Goal: Task Accomplishment & Management: Use online tool/utility

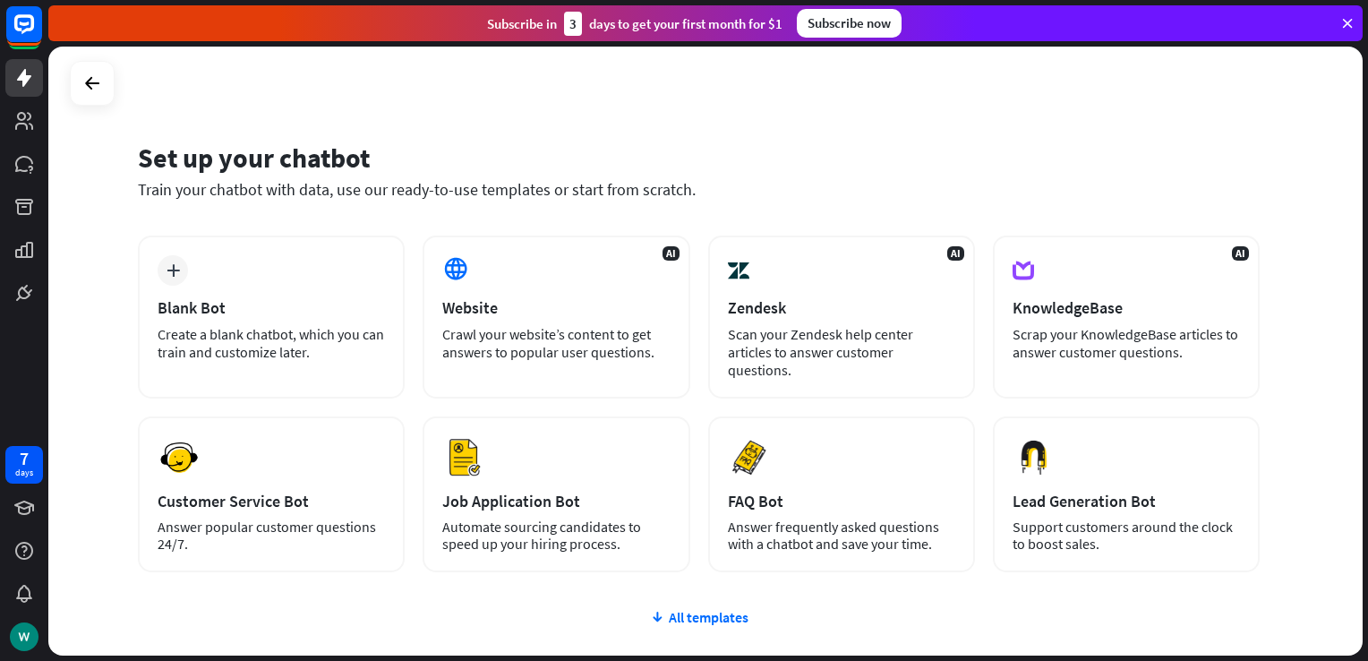
scroll to position [90, 0]
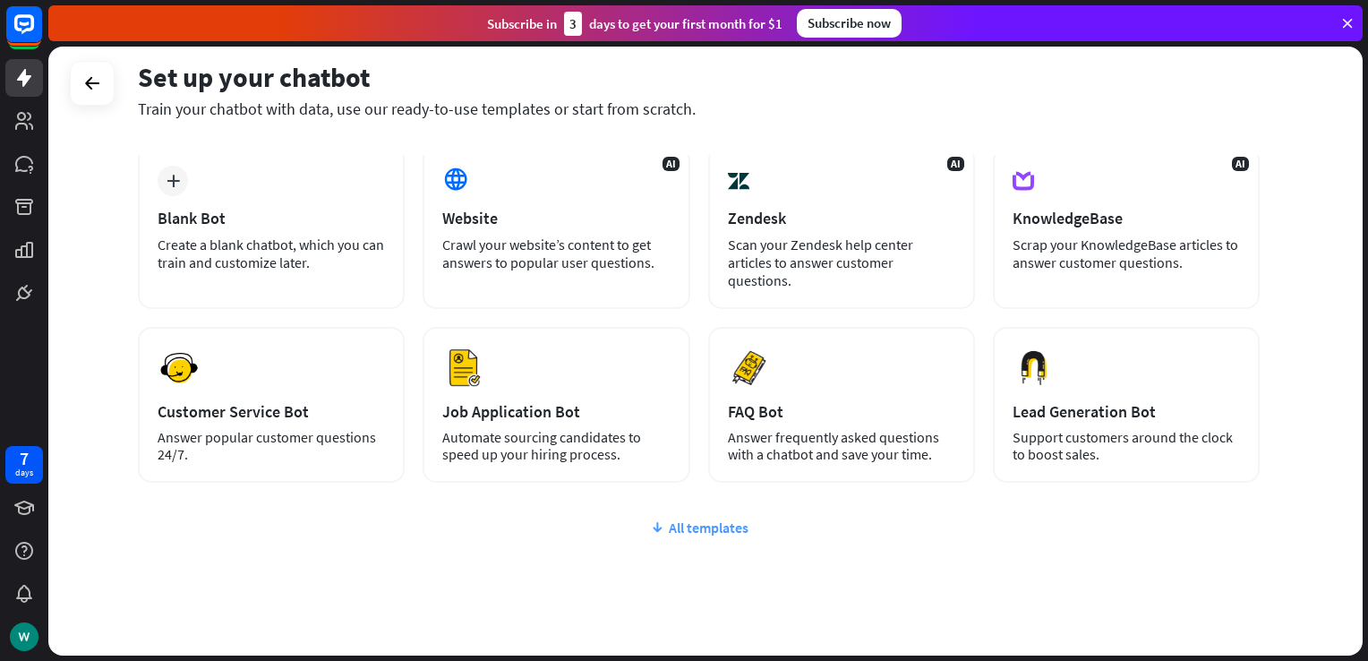
click at [737, 532] on div "All templates" at bounding box center [699, 527] width 1122 height 18
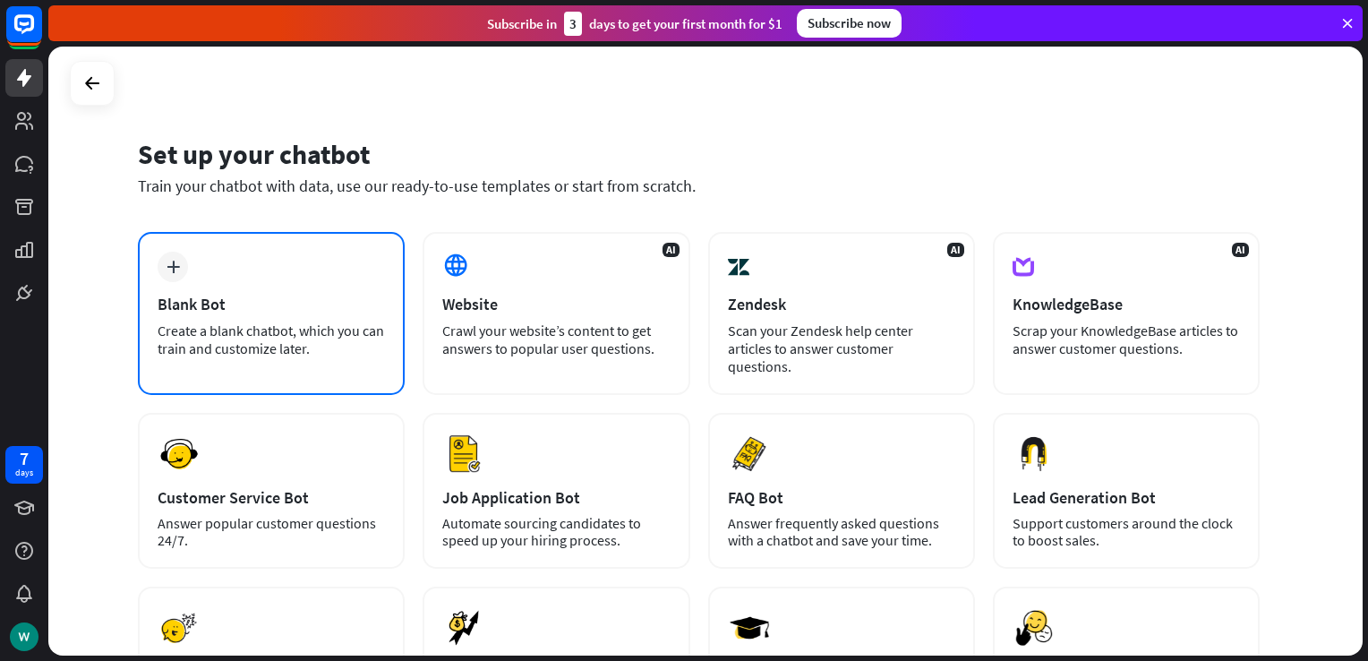
scroll to position [0, 0]
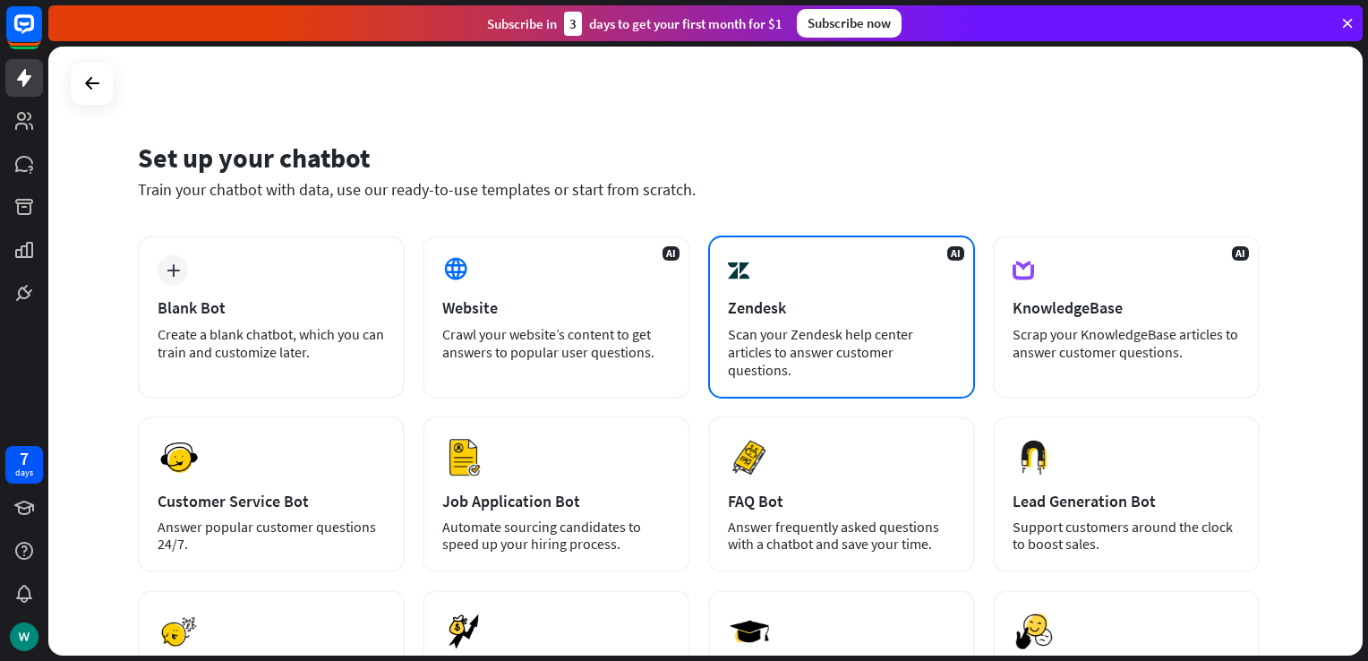
click at [807, 343] on div "Scan your Zendesk help center articles to answer customer questions." at bounding box center [841, 352] width 227 height 54
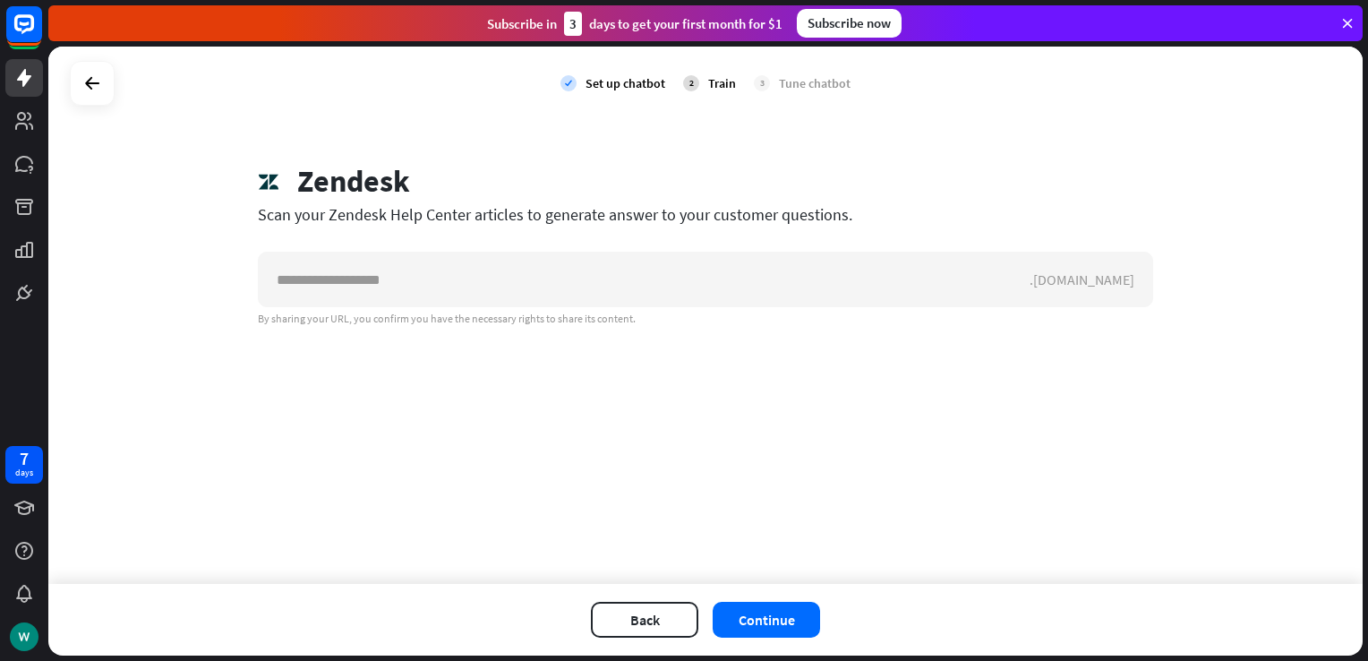
click at [808, 343] on div "check Set up chatbot 2 Train 3 Tune chatbot Zendesk Scan your Zendesk Help Cent…" at bounding box center [705, 315] width 1314 height 537
click at [93, 86] on icon at bounding box center [91, 83] width 21 height 21
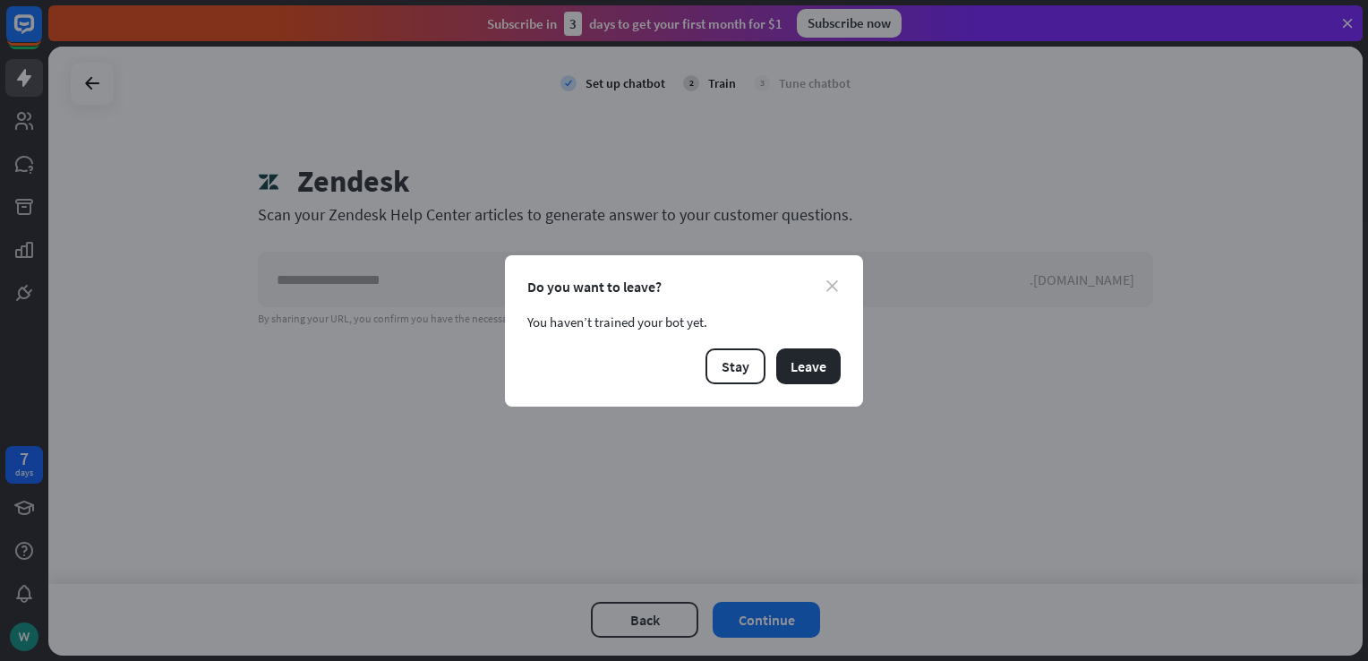
click at [828, 284] on icon "close" at bounding box center [832, 286] width 12 height 12
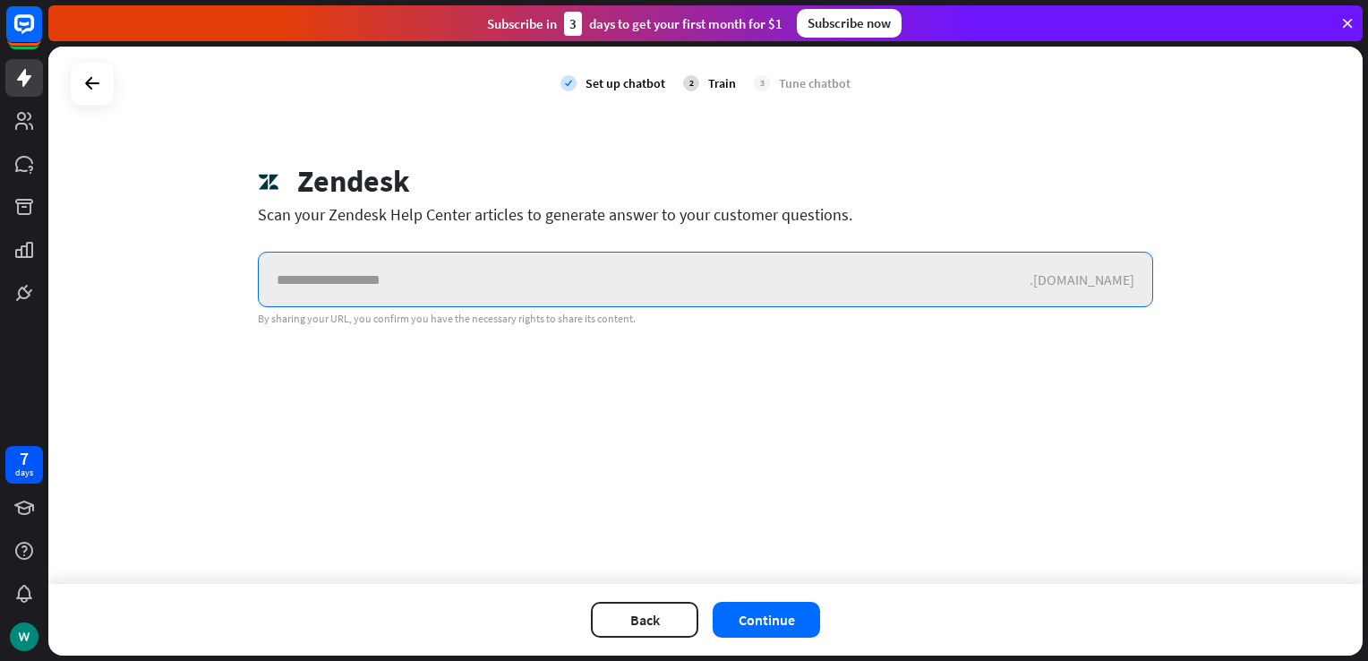
click at [556, 280] on input "text" at bounding box center [644, 279] width 771 height 54
paste input "**********"
type input "**********"
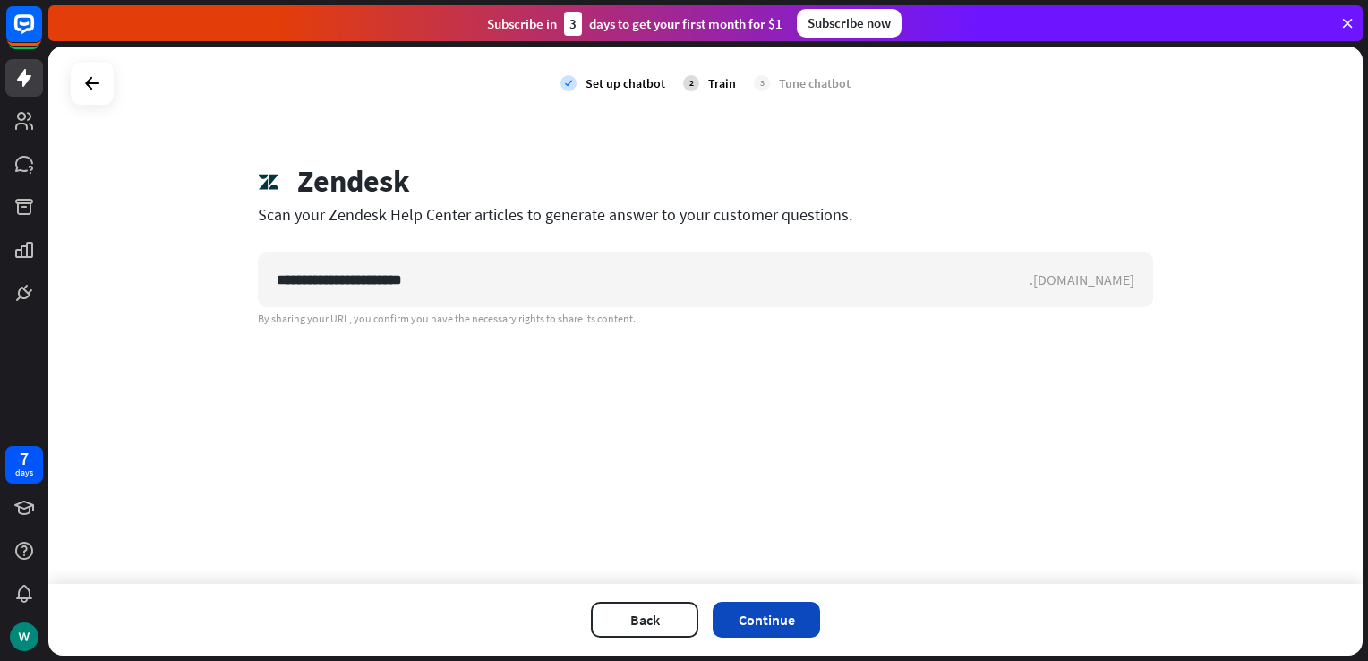
click at [747, 609] on button "Continue" at bounding box center [766, 620] width 107 height 36
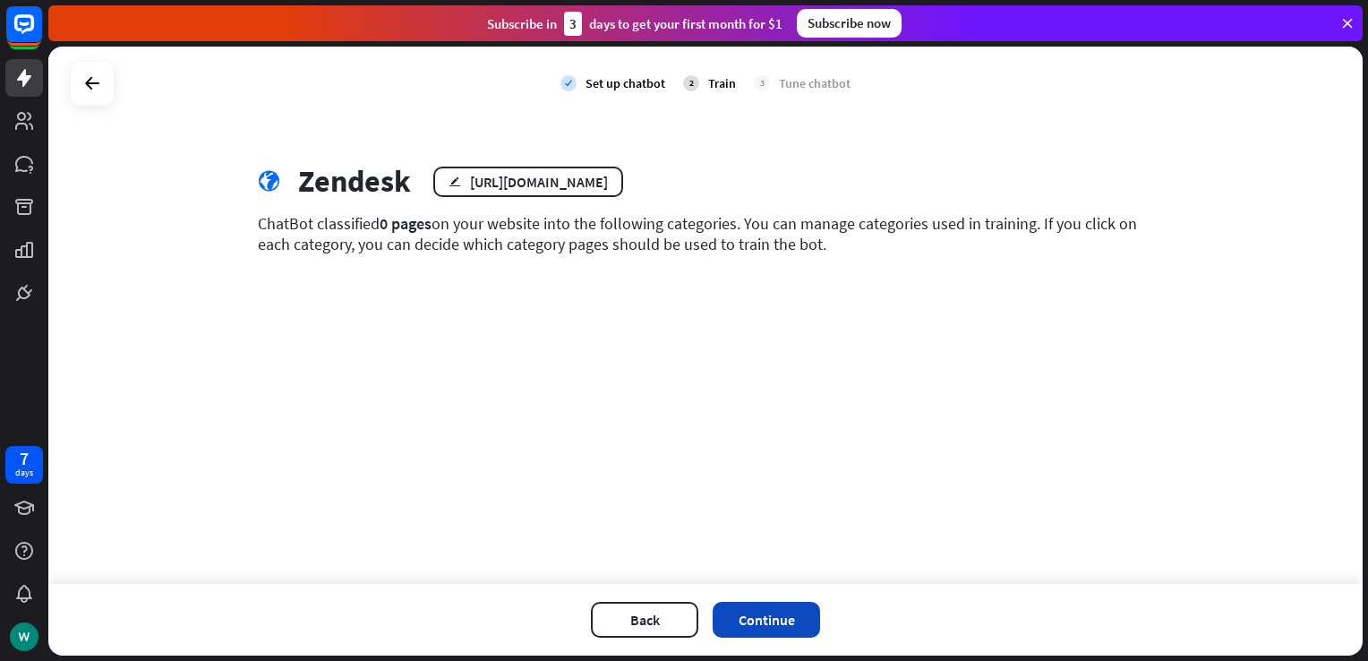
click at [759, 608] on button "Continue" at bounding box center [766, 620] width 107 height 36
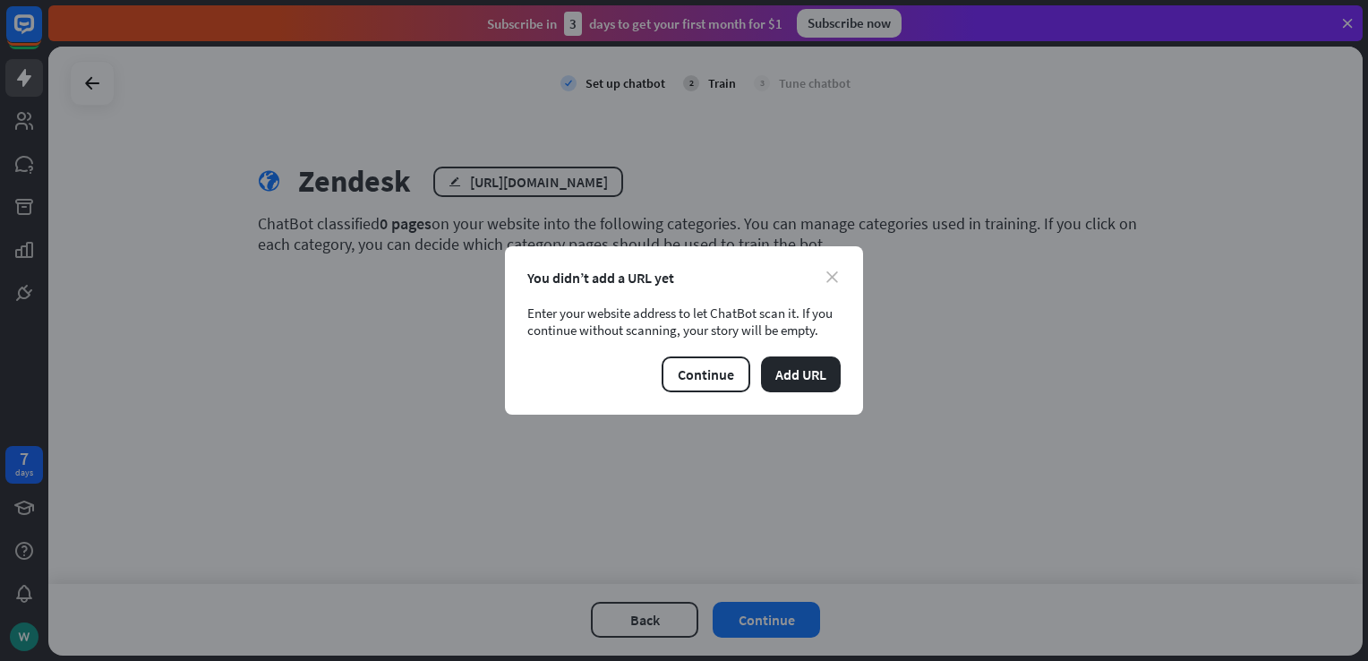
click at [826, 278] on icon "close" at bounding box center [832, 277] width 12 height 12
